Goal: Task Accomplishment & Management: Use online tool/utility

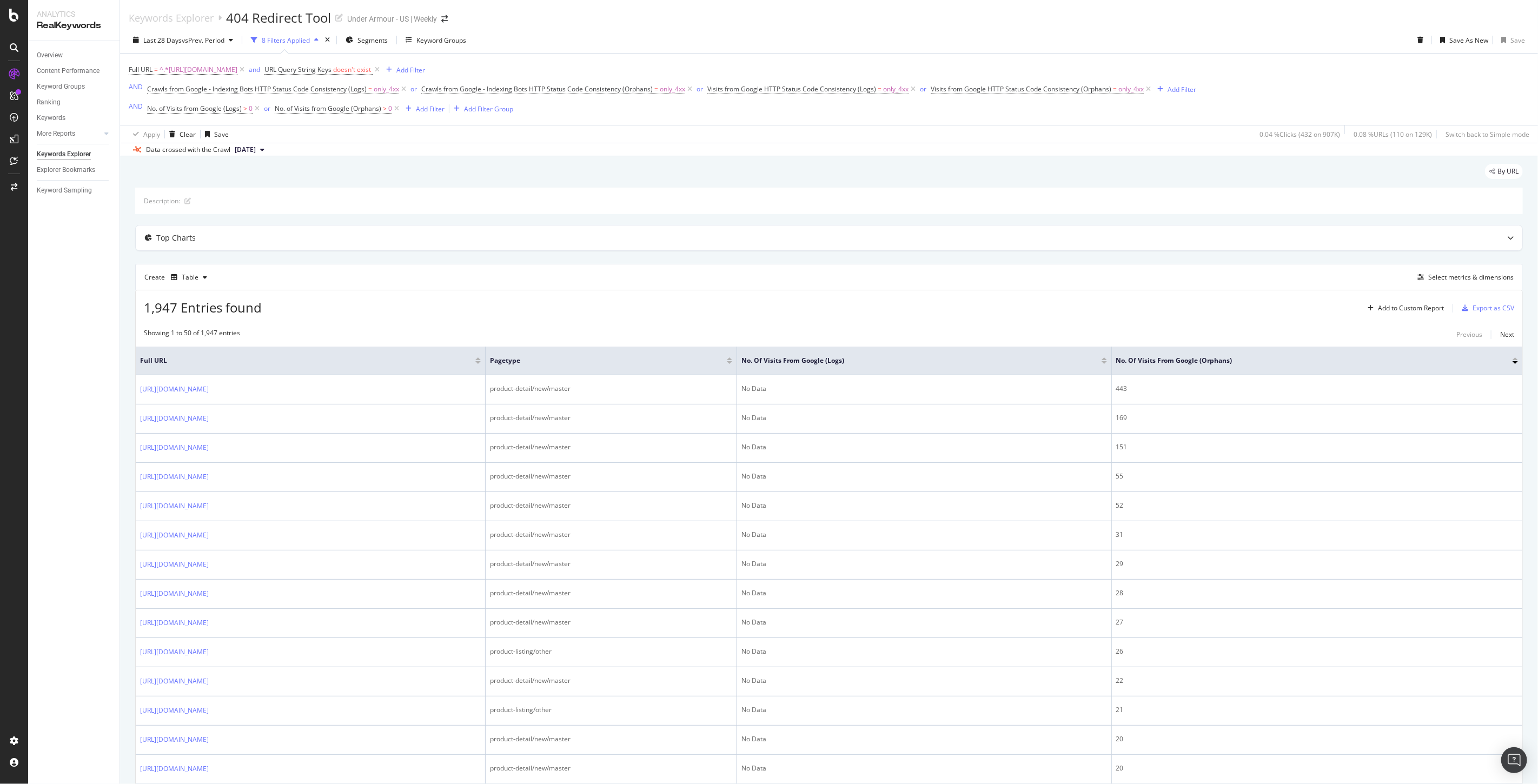
click at [694, 297] on div "1,947 Entries found Add to Custom Report Export as CSV" at bounding box center [828, 304] width 1386 height 27
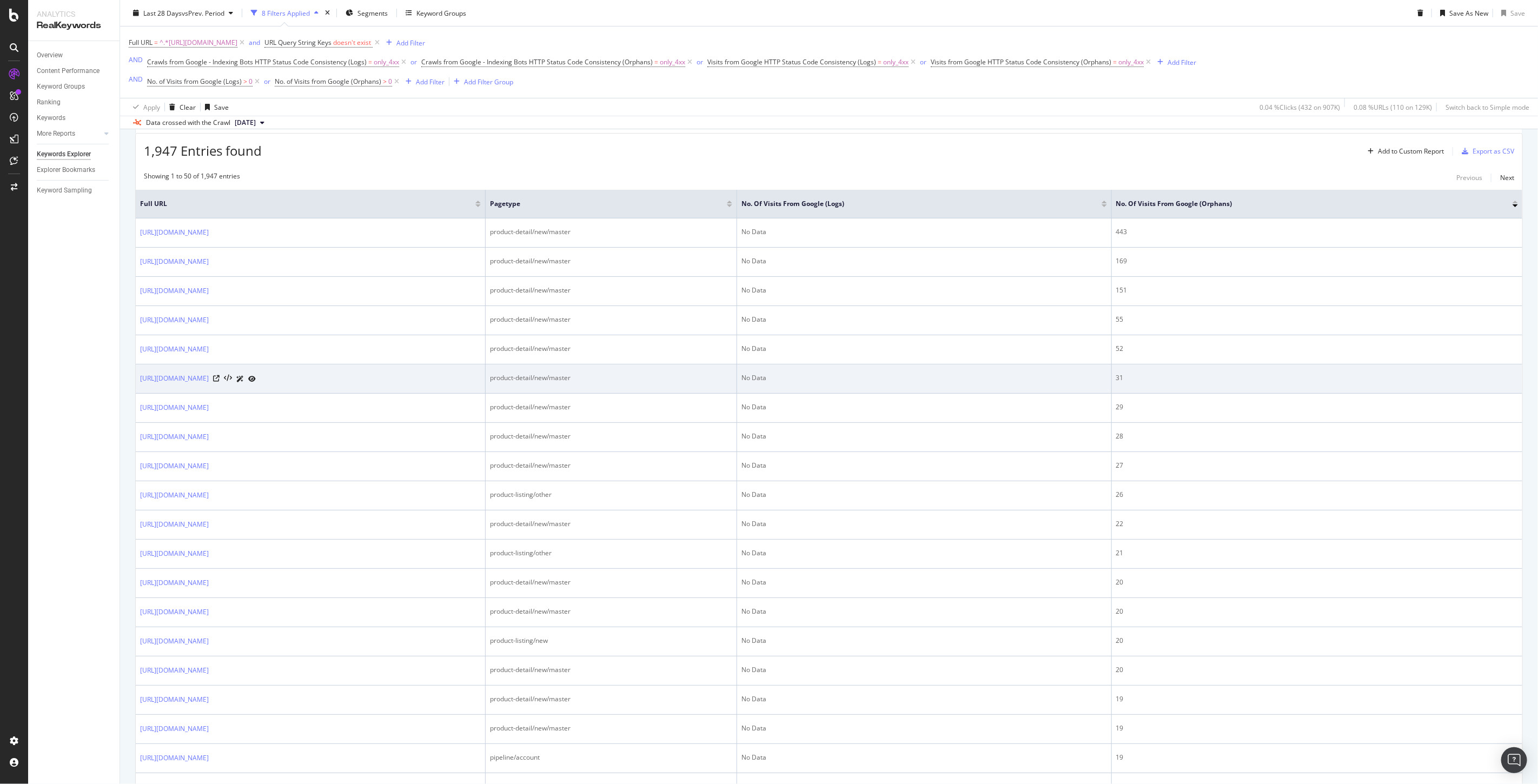
scroll to position [97, 0]
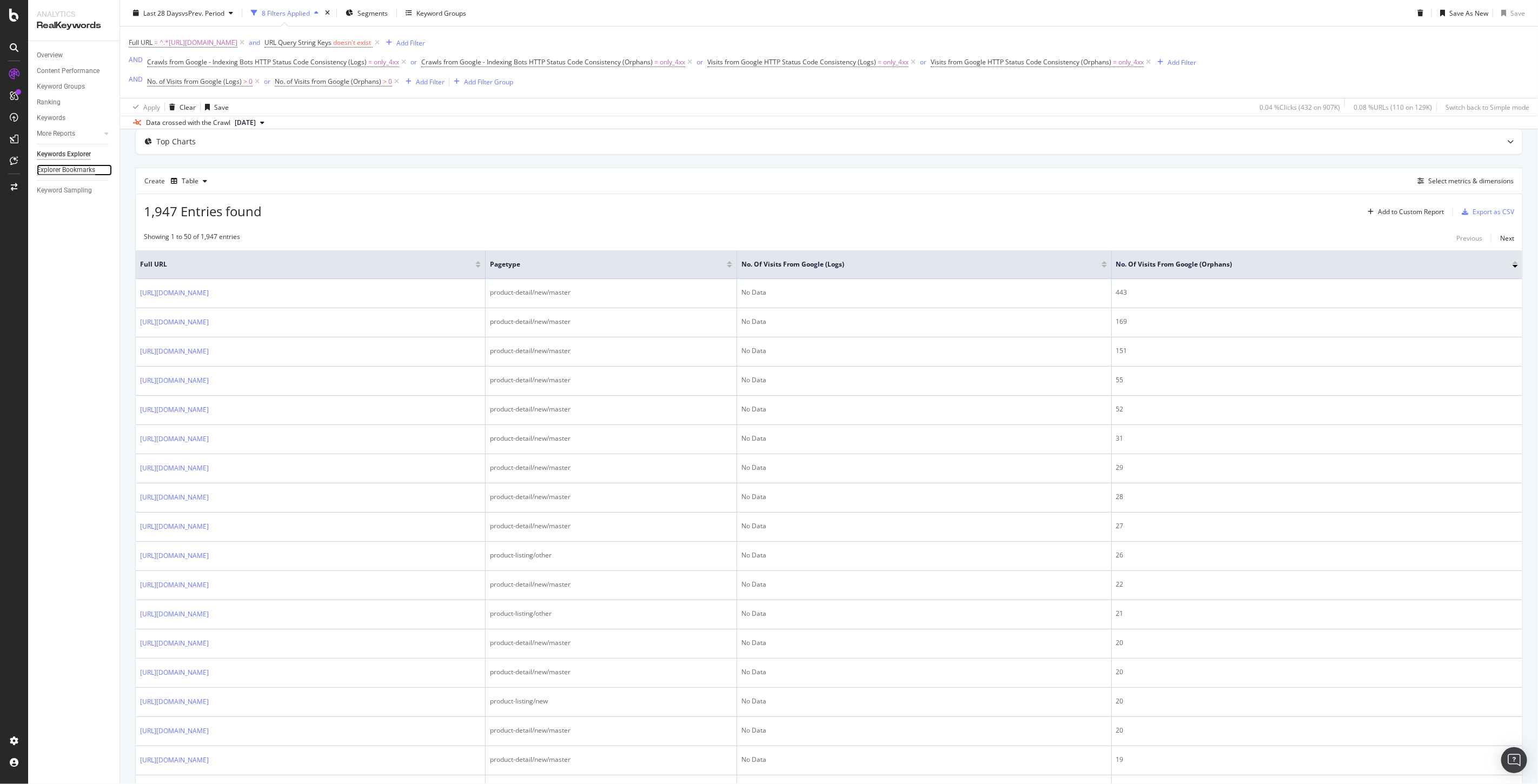
click at [80, 168] on div "Explorer Bookmarks" at bounding box center [66, 170] width 58 height 11
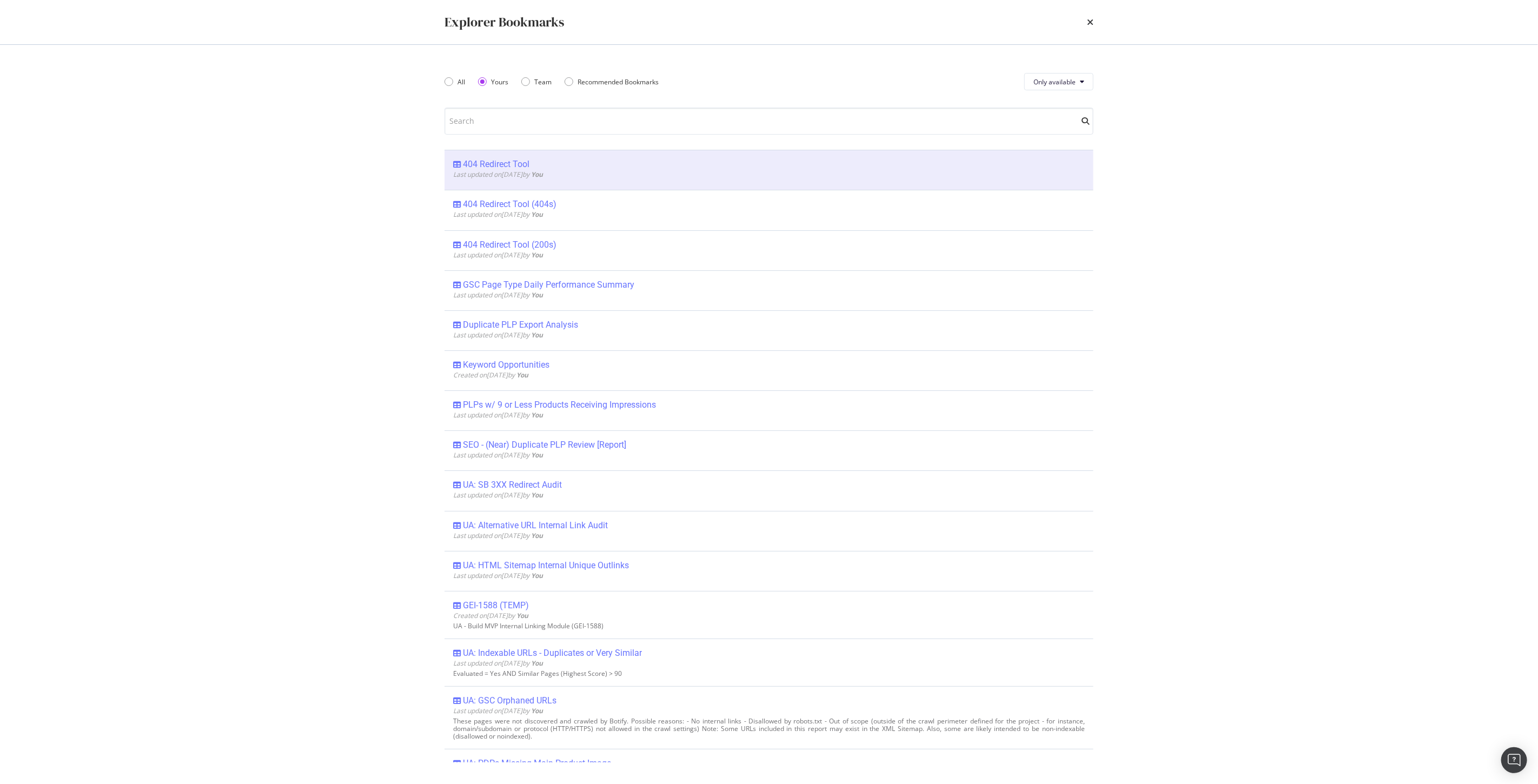
click at [490, 163] on div "404 Redirect Tool" at bounding box center [496, 164] width 66 height 11
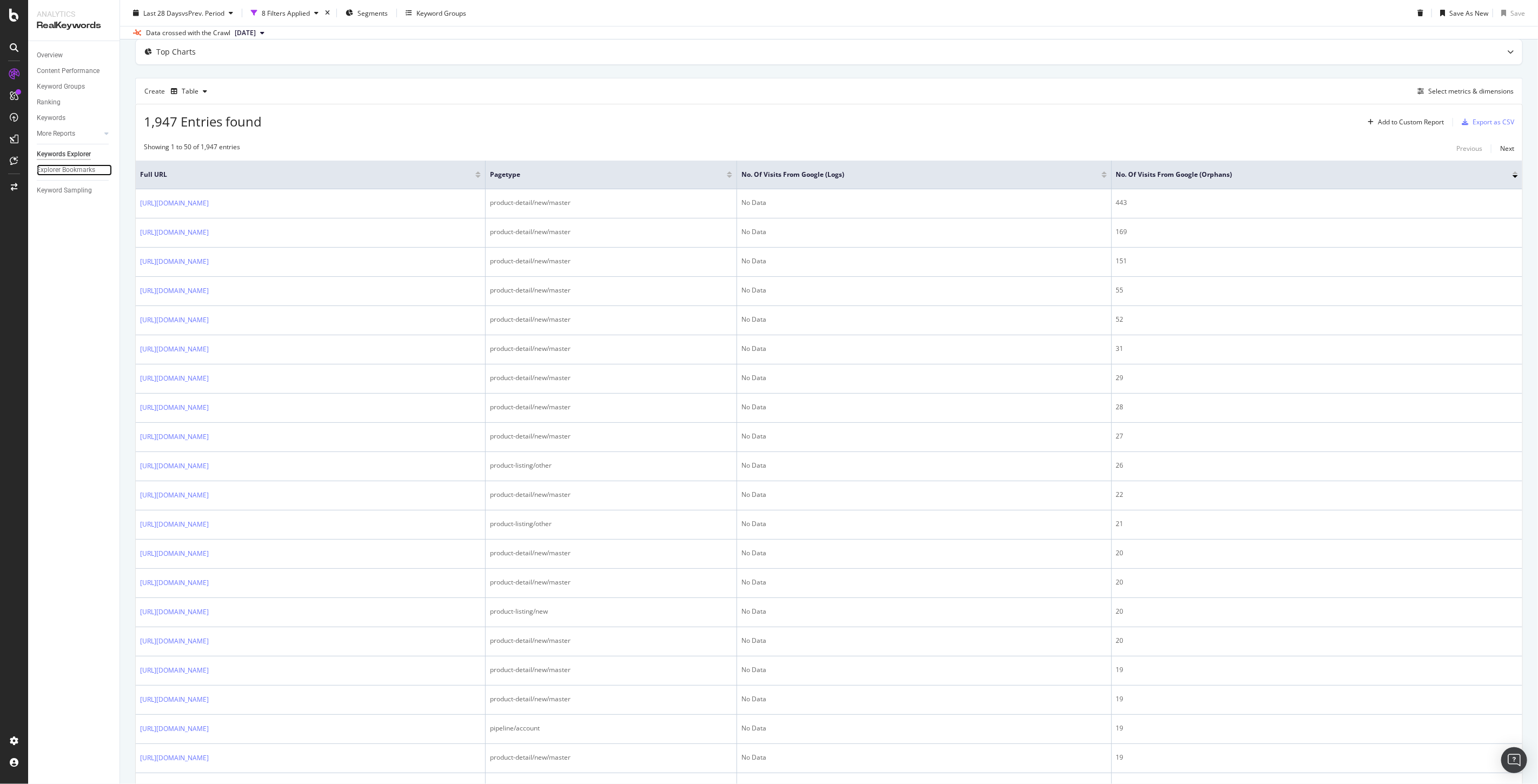
scroll to position [5, 0]
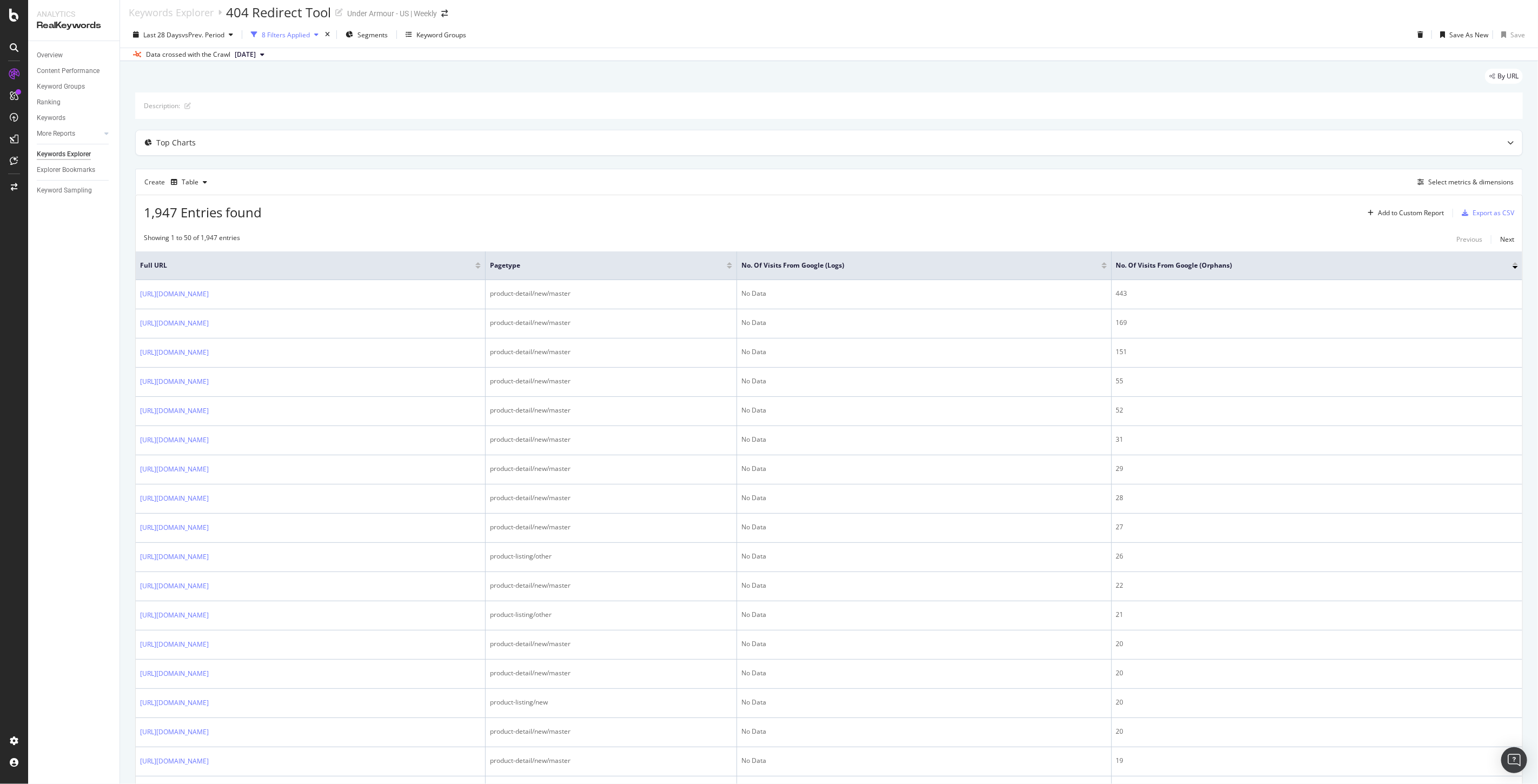
click at [285, 34] on div "8 Filters Applied" at bounding box center [286, 35] width 48 height 9
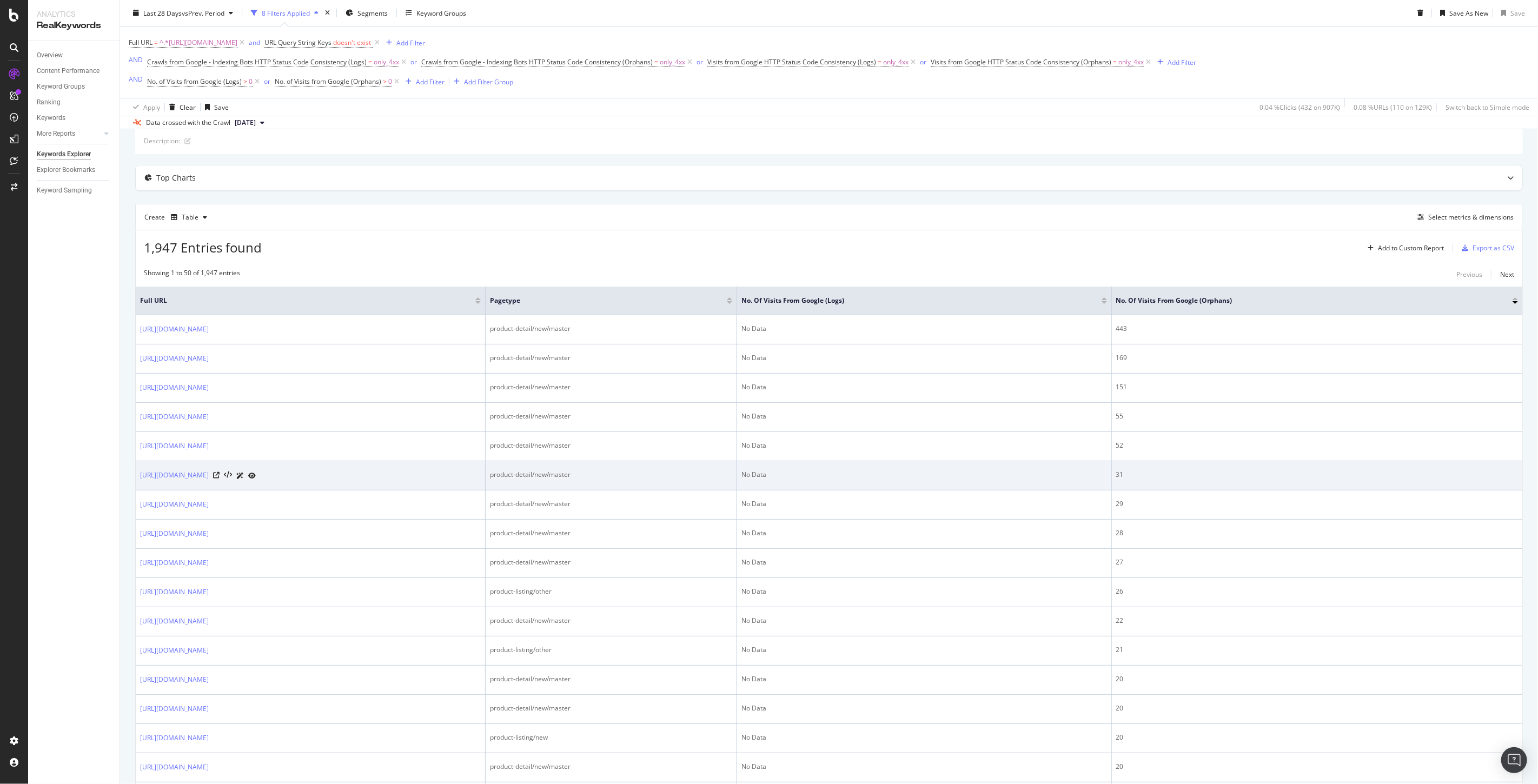
scroll to position [0, 0]
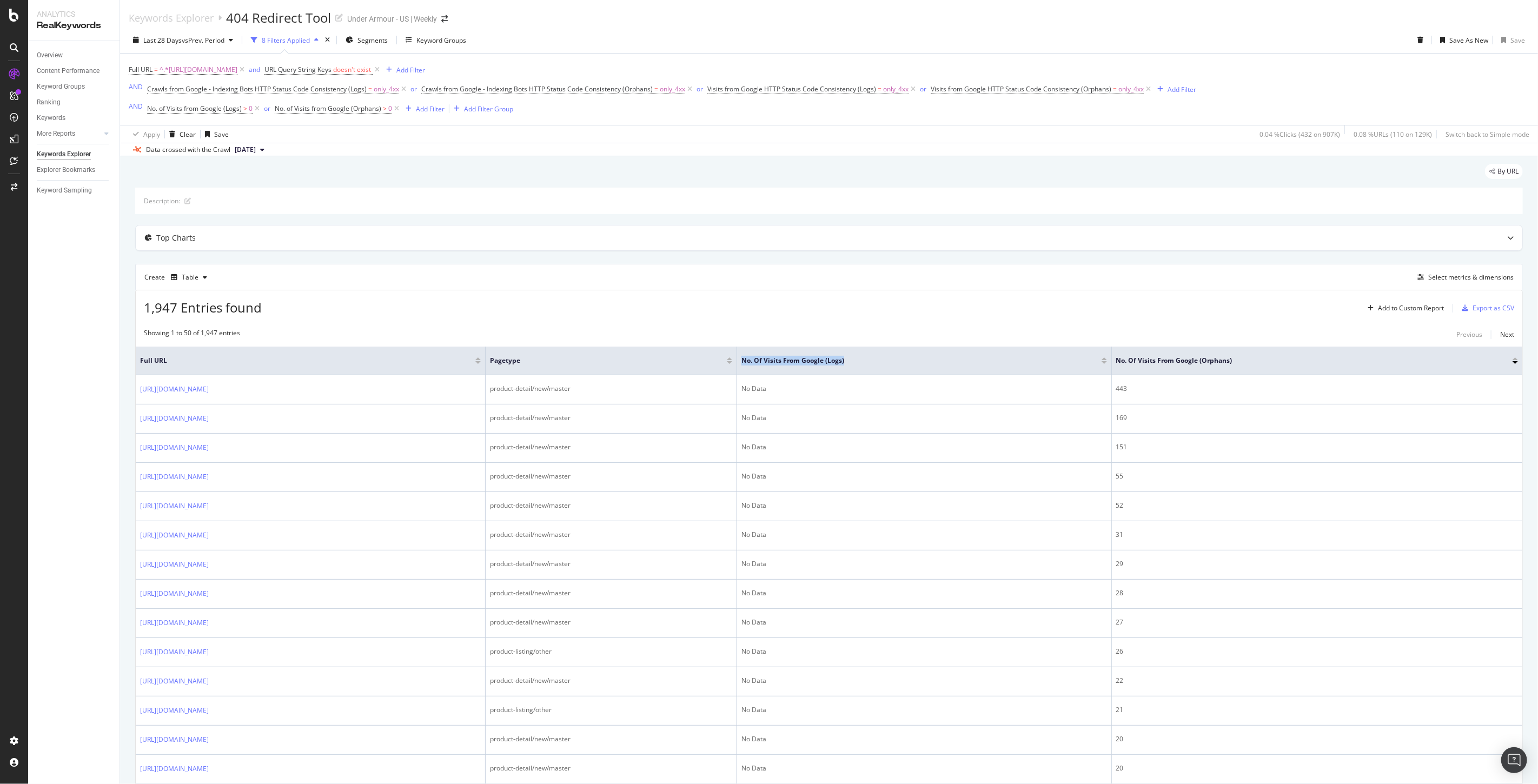
drag, startPoint x: 1029, startPoint y: 365, endPoint x: 911, endPoint y: 362, distance: 118.0
click at [911, 362] on tr "Full URL pagetype No. of Visits from Google (Logs) No. of Visits from Google (O…" at bounding box center [828, 361] width 1386 height 29
click at [256, 148] on span "[DATE]" at bounding box center [245, 150] width 21 height 10
click at [448, 183] on div "By URL" at bounding box center [829, 175] width 1388 height 23
